Goal: Navigation & Orientation: Find specific page/section

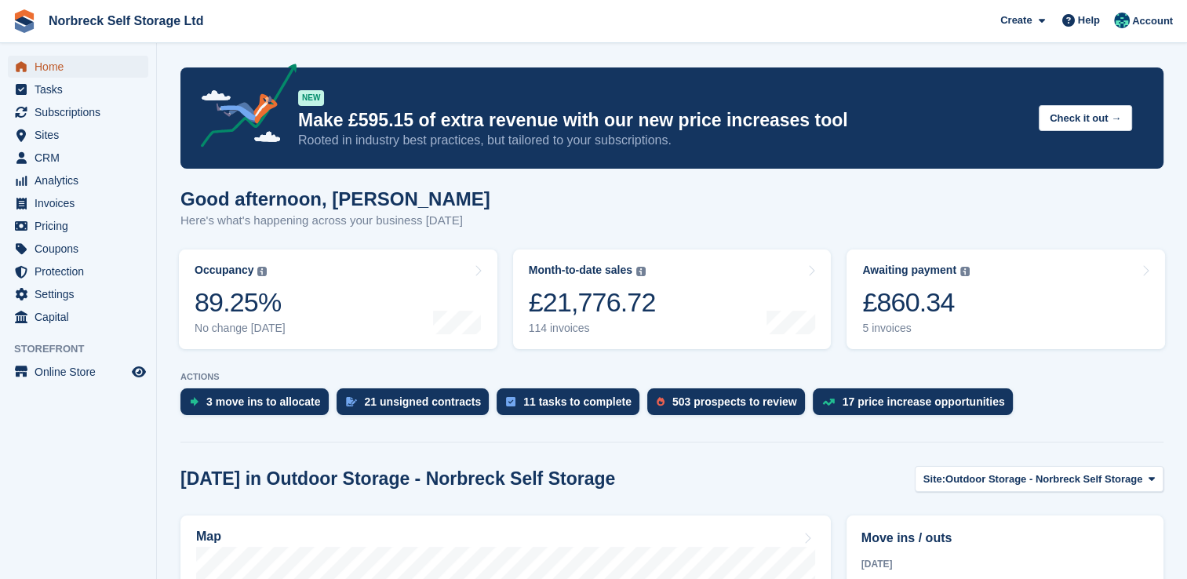
click at [45, 67] on span "Home" at bounding box center [82, 67] width 94 height 22
click at [49, 161] on span "CRM" at bounding box center [82, 158] width 94 height 22
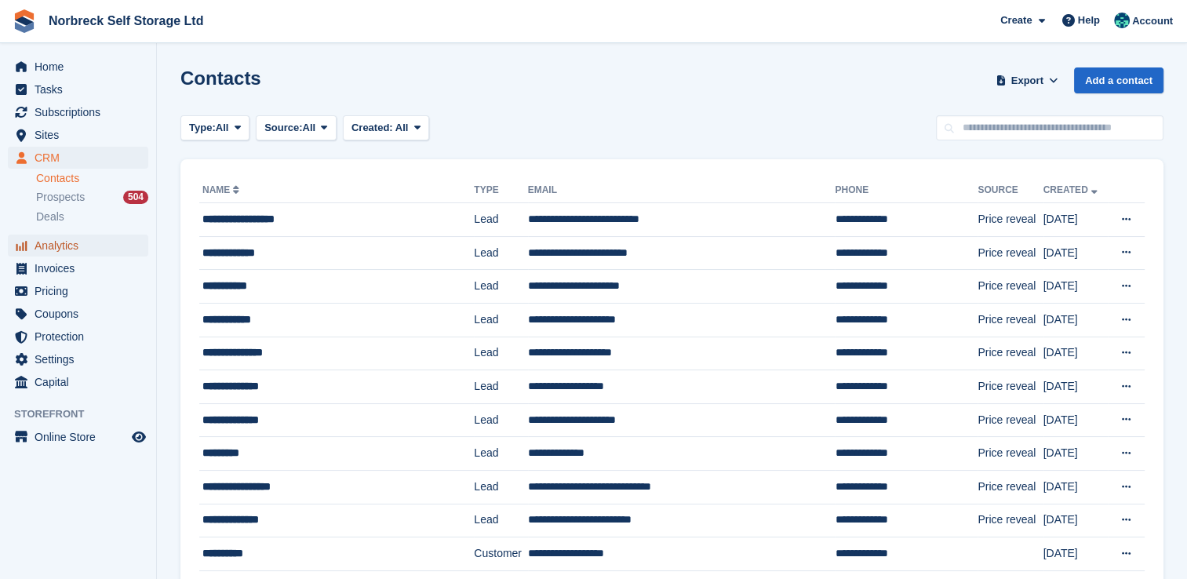
click at [63, 254] on span "Analytics" at bounding box center [82, 245] width 94 height 22
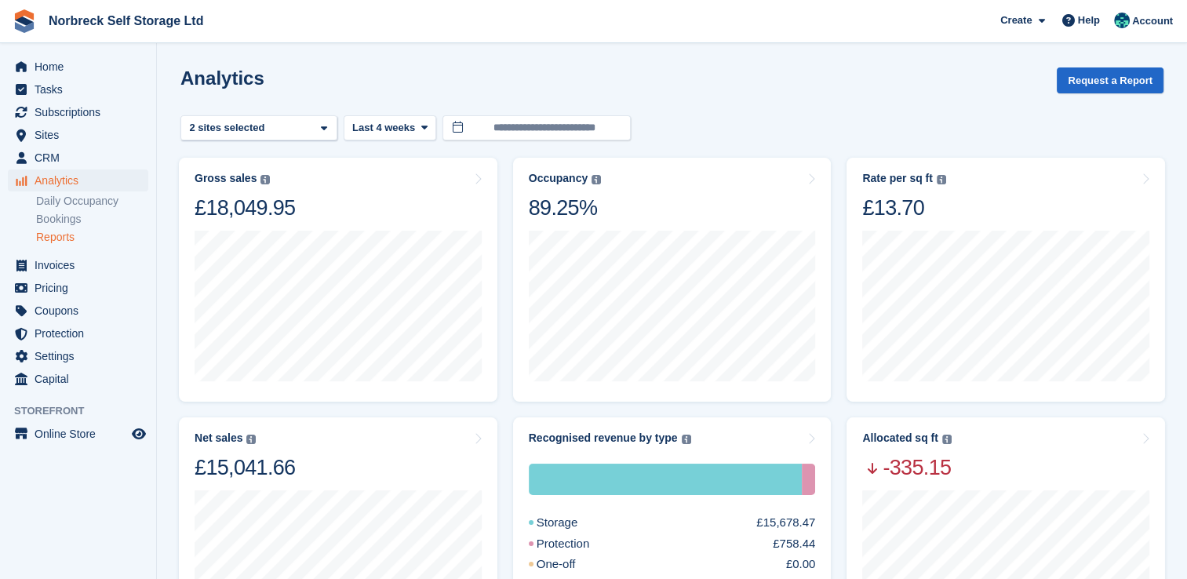
click at [60, 242] on link "Reports" at bounding box center [92, 237] width 112 height 15
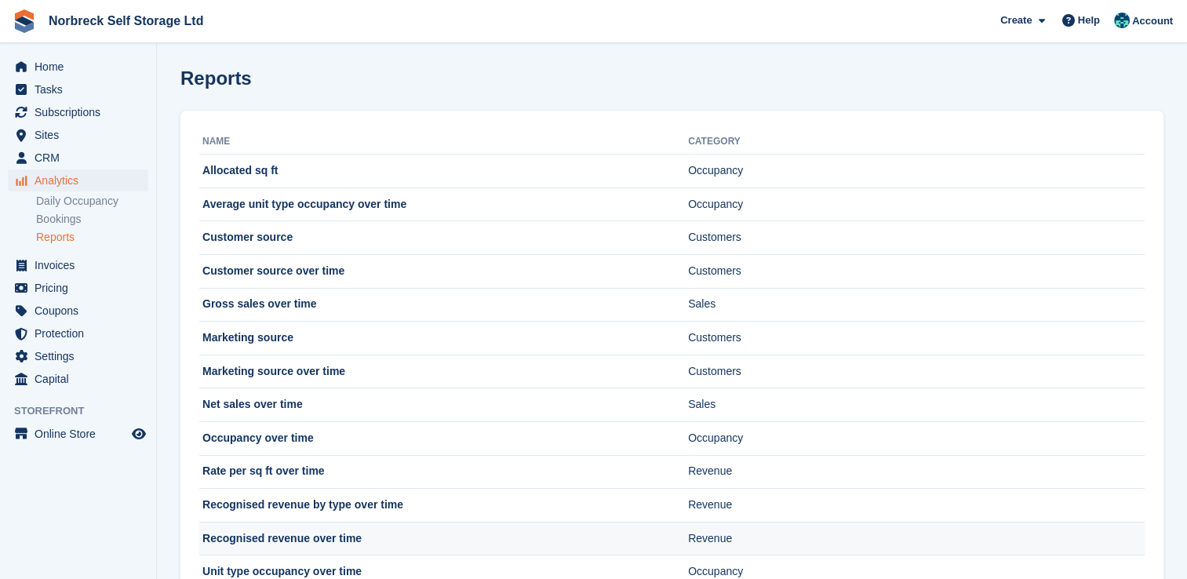
click at [306, 538] on td "Recognised revenue over time" at bounding box center [443, 538] width 489 height 34
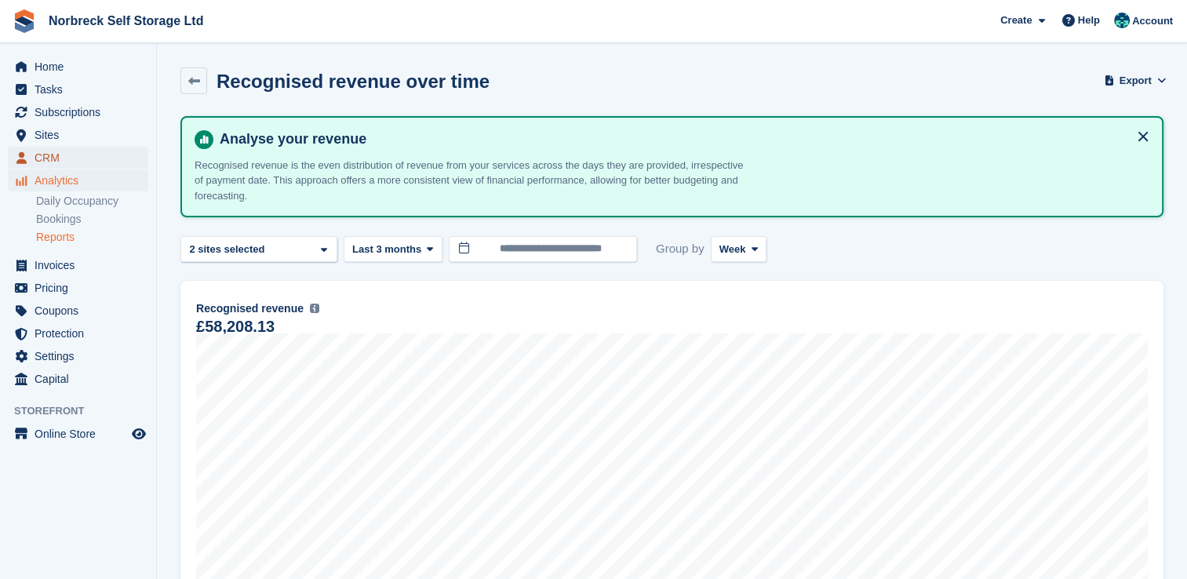
click at [48, 152] on span "CRM" at bounding box center [82, 158] width 94 height 22
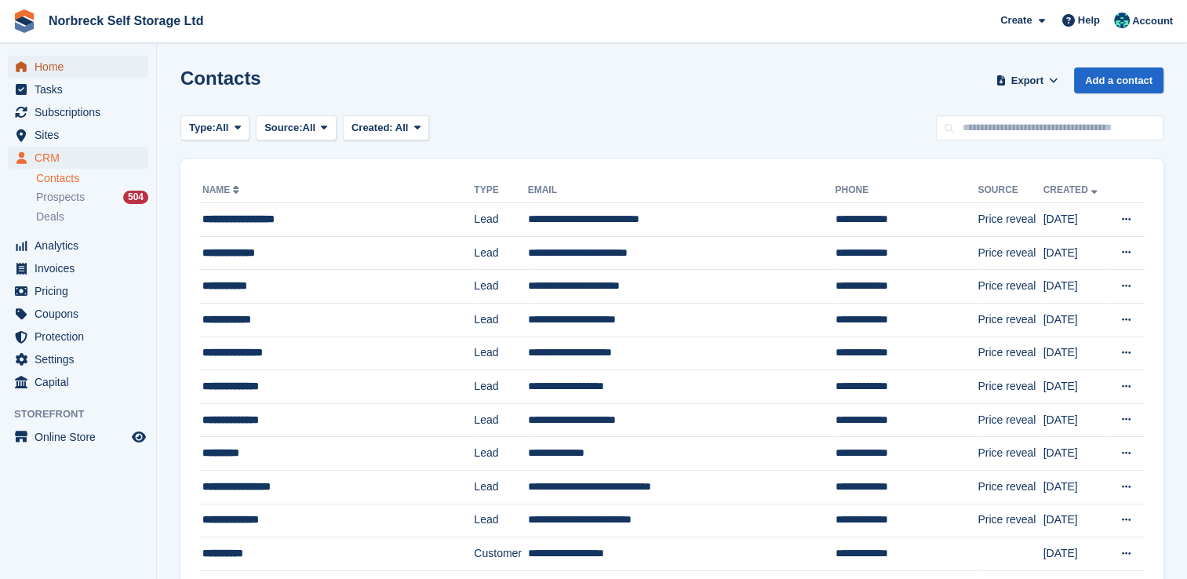
click at [53, 62] on span "Home" at bounding box center [82, 67] width 94 height 22
